Goal: Task Accomplishment & Management: Use online tool/utility

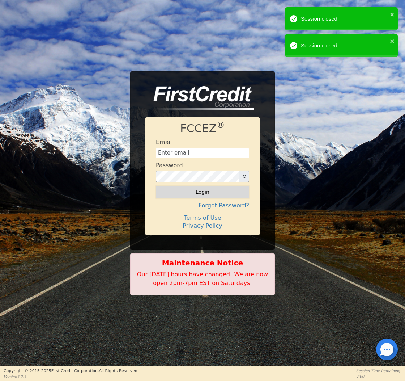
click at [208, 192] on button "Login" at bounding box center [202, 192] width 93 height 12
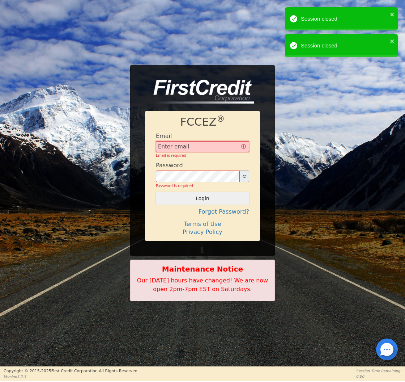
click at [214, 147] on input "text" at bounding box center [202, 146] width 93 height 11
type input "[EMAIL_ADDRESS][DOMAIN_NAME]"
click at [203, 192] on button "Login" at bounding box center [202, 198] width 93 height 12
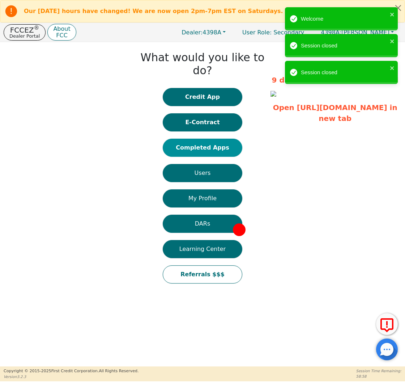
click at [213, 139] on button "Completed Apps" at bounding box center [203, 148] width 80 height 18
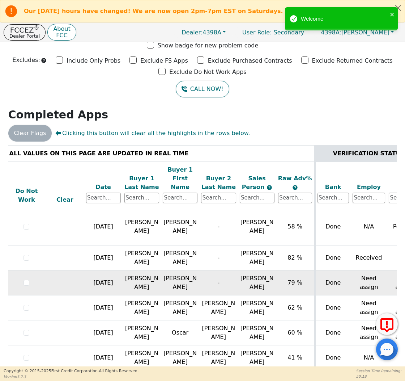
scroll to position [0, 1]
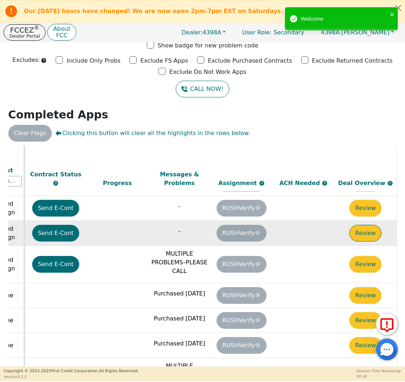
click at [359, 225] on button "Review" at bounding box center [365, 233] width 32 height 17
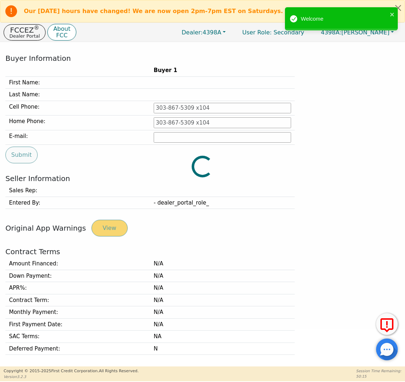
type input "[PHONE_NUMBER]"
type input "[PERSON_NAME][EMAIL_ADDRESS][PERSON_NAME][DOMAIN_NAME]"
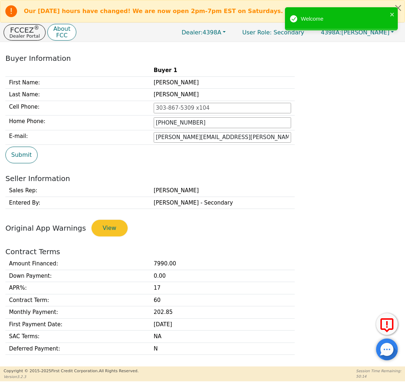
scroll to position [255, 0]
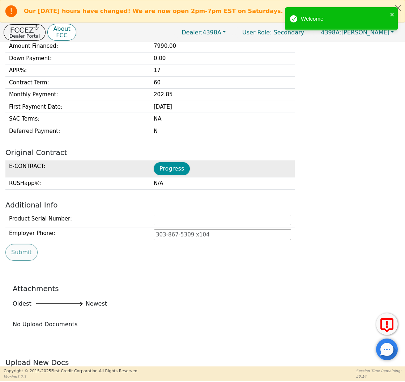
click at [176, 165] on button "Progress" at bounding box center [172, 168] width 36 height 13
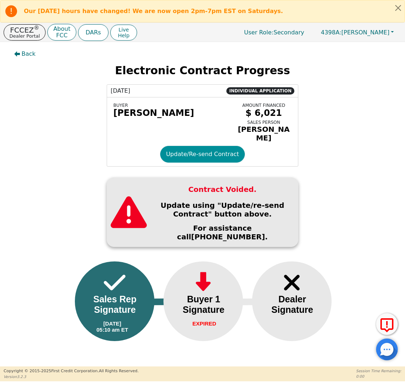
click at [189, 151] on button "Update/Re-send Contract" at bounding box center [202, 154] width 85 height 17
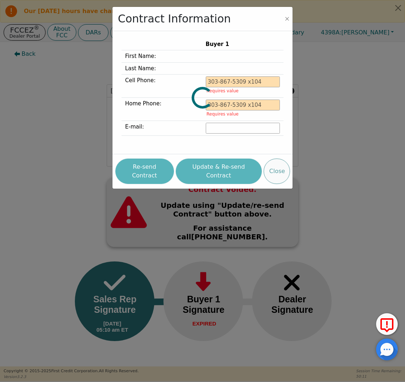
type input "[PHONE_NUMBER]"
type input "[PERSON_NAME][EMAIL_ADDRESS][PERSON_NAME][DOMAIN_NAME]"
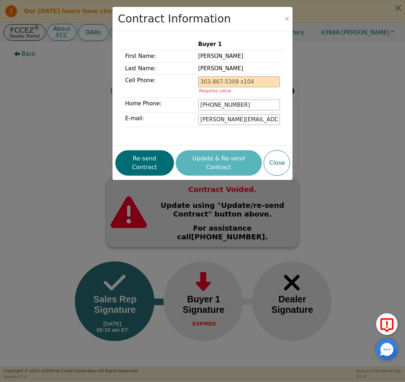
click at [158, 167] on div "Re-send Contract Update & Re-send Contract Close" at bounding box center [202, 162] width 175 height 29
click at [158, 163] on button "Re-send Contract" at bounding box center [144, 162] width 59 height 25
